Goal: Navigation & Orientation: Find specific page/section

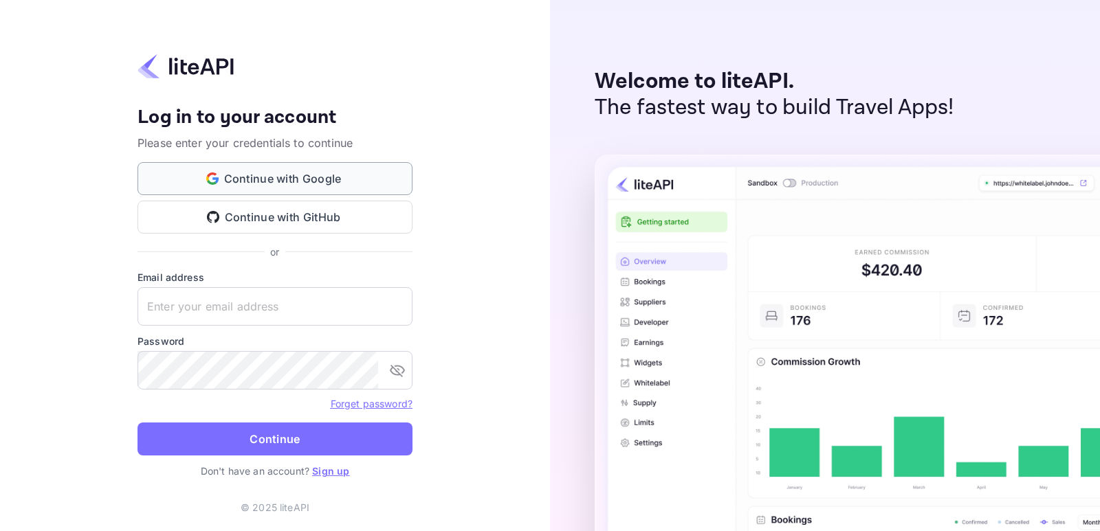
click at [282, 177] on button "Continue with Google" at bounding box center [275, 178] width 275 height 33
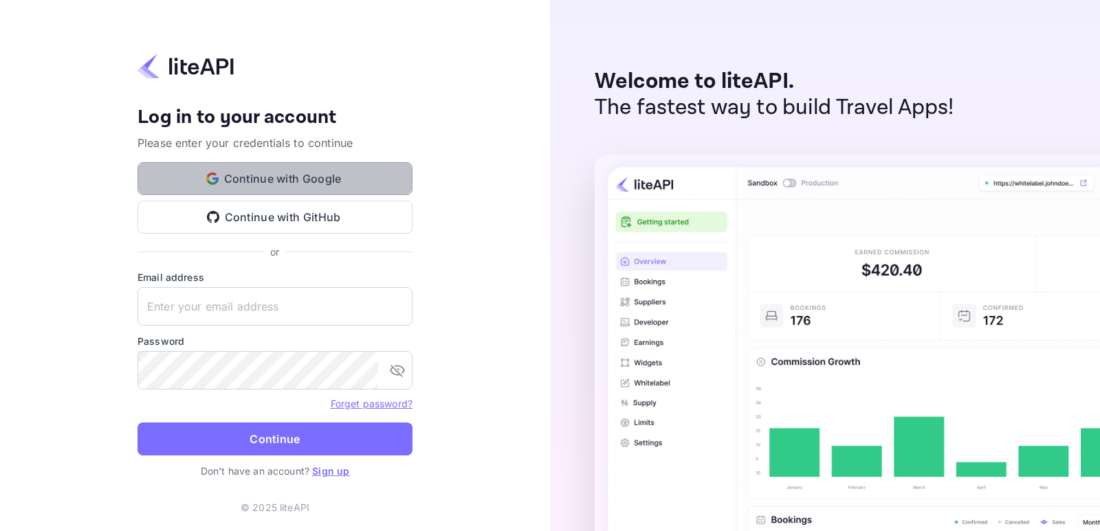
click at [273, 181] on button "Continue with Google" at bounding box center [275, 178] width 275 height 33
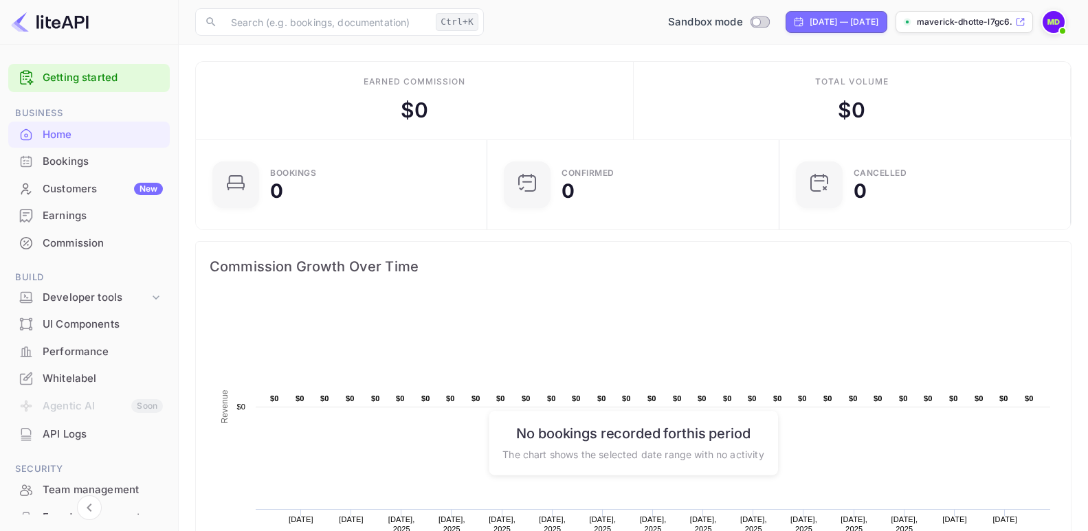
click at [54, 432] on div "API Logs" at bounding box center [103, 435] width 120 height 16
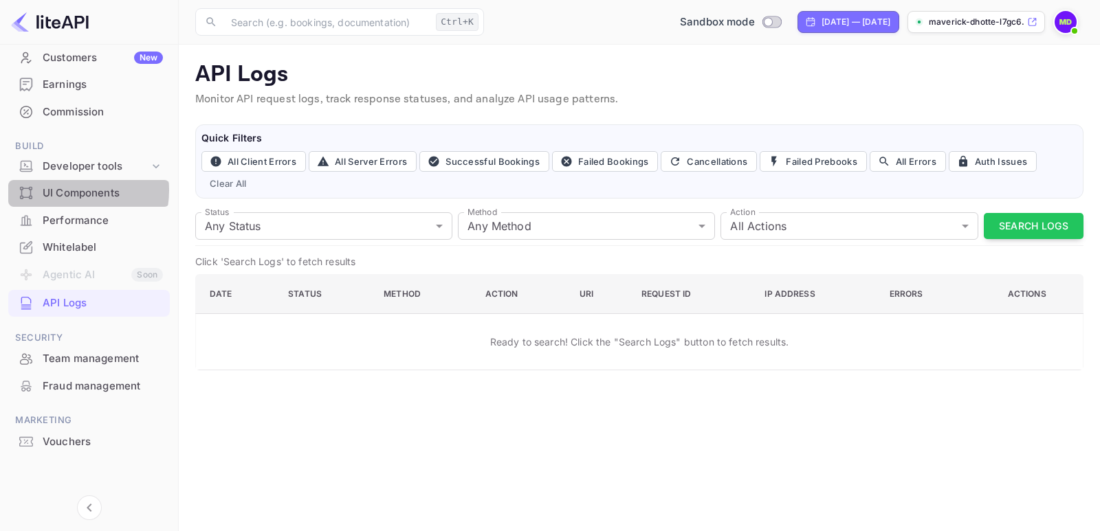
click at [65, 190] on div "UI Components" at bounding box center [103, 194] width 120 height 16
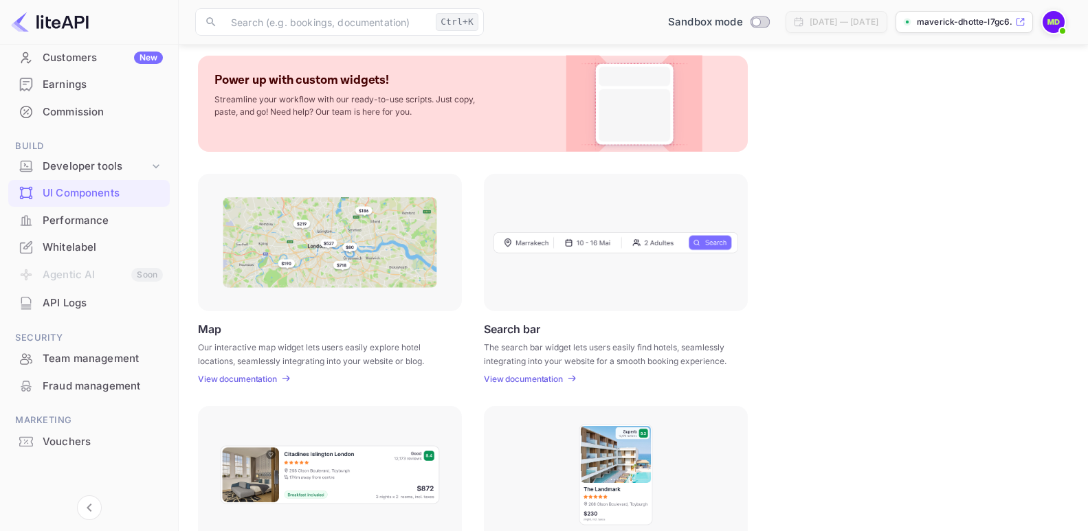
scroll to position [138, 0]
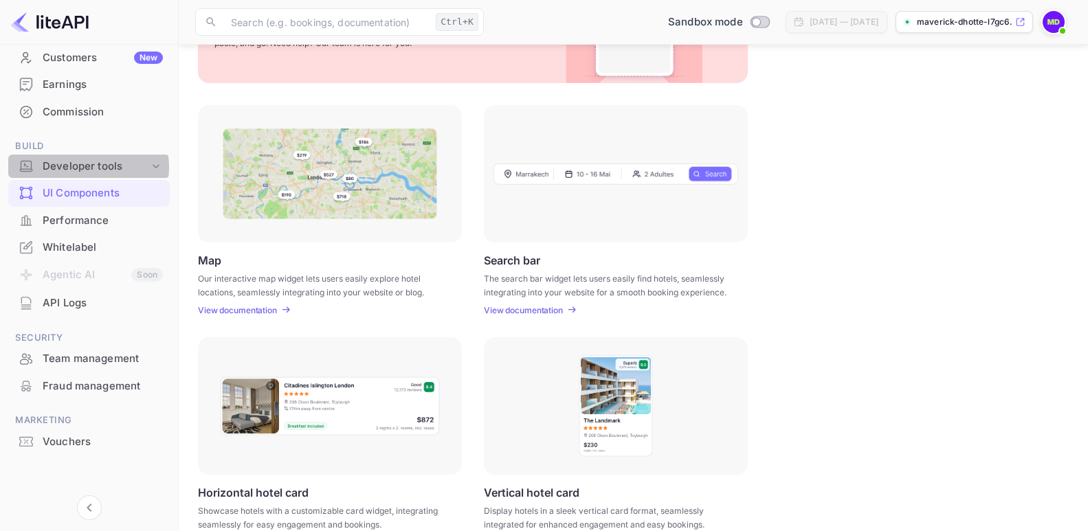
click at [82, 167] on div "Developer tools" at bounding box center [96, 167] width 107 height 16
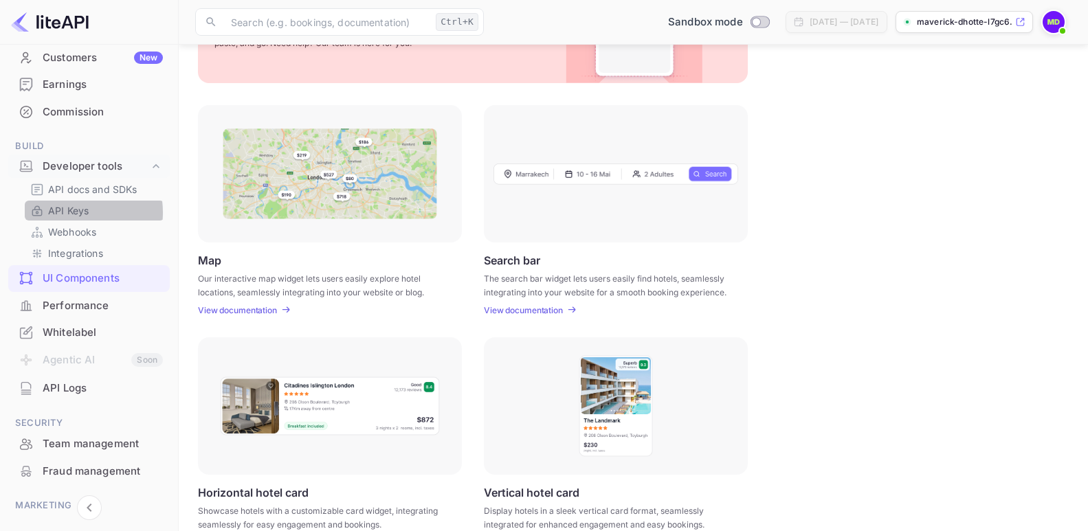
click at [69, 212] on p "API Keys" at bounding box center [68, 211] width 41 height 14
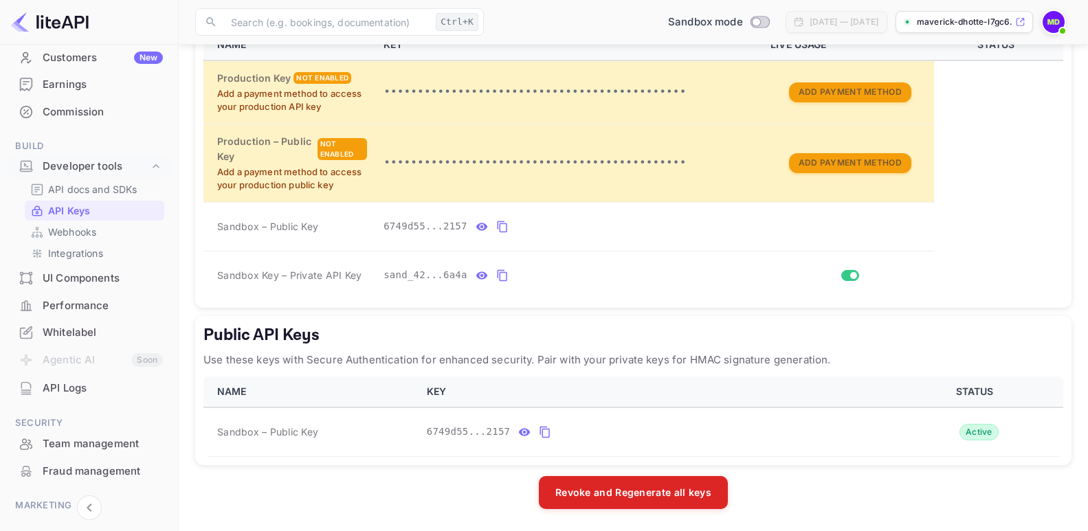
scroll to position [255, 0]
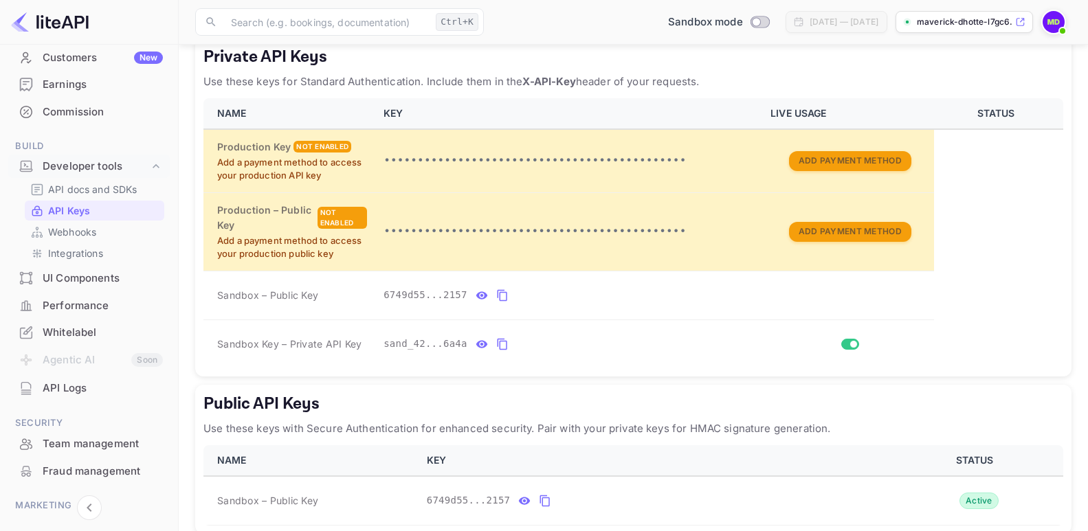
click at [76, 331] on div "Whitelabel" at bounding box center [103, 333] width 120 height 16
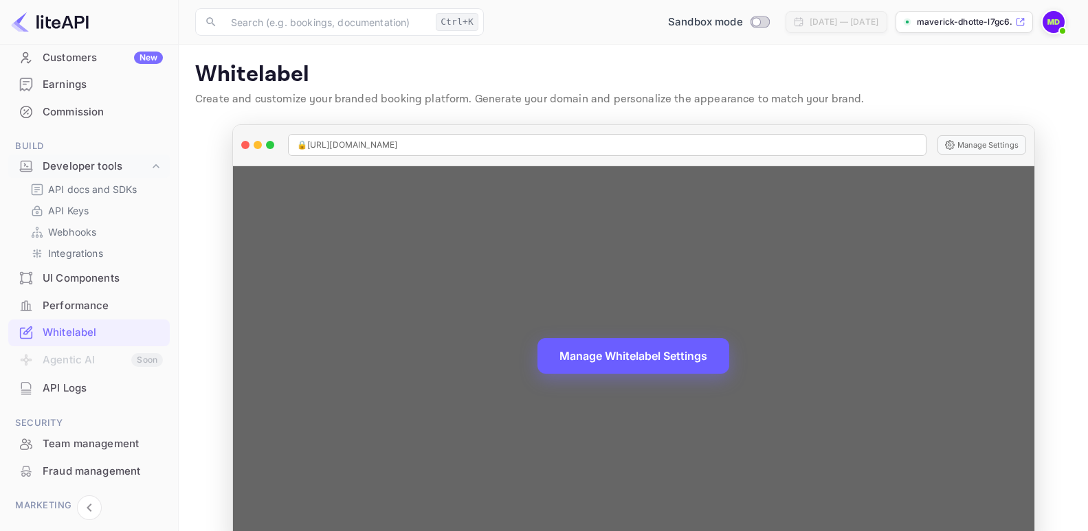
click at [630, 358] on button "Manage Whitelabel Settings" at bounding box center [634, 356] width 192 height 36
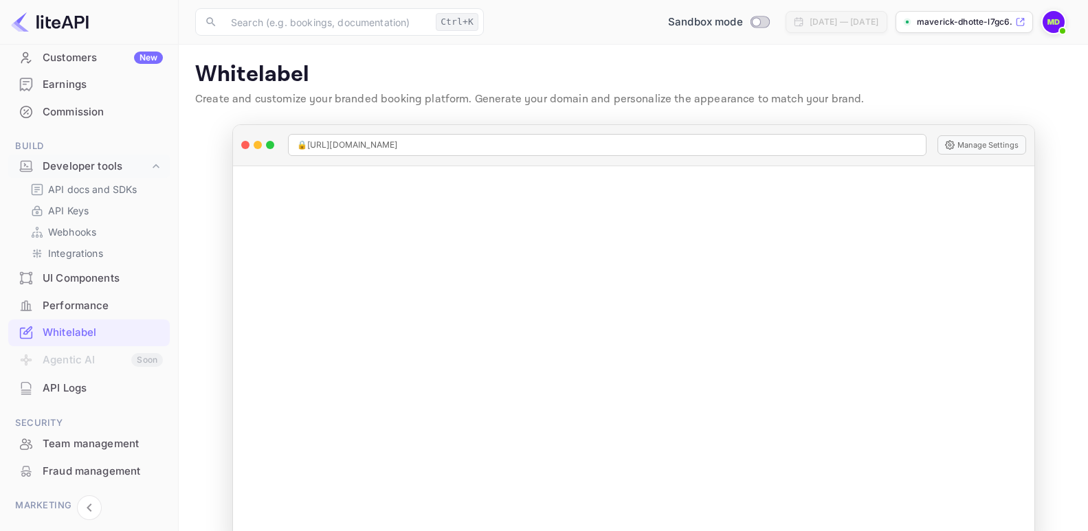
scroll to position [34, 0]
